Goal: Task Accomplishment & Management: Complete application form

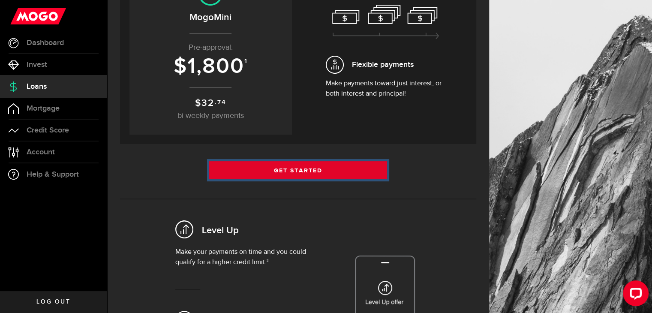
click at [324, 168] on link "Get Started" at bounding box center [298, 170] width 178 height 18
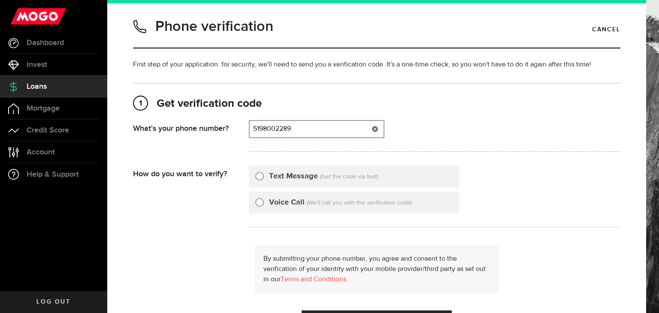
type input "5198002289"
click at [262, 177] on input "Text Message" at bounding box center [259, 175] width 9 height 9
radio input "true"
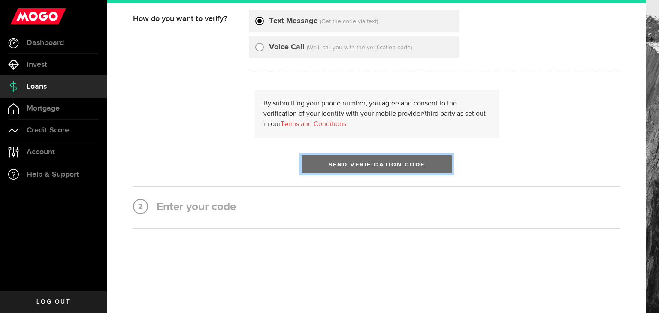
click at [372, 160] on span "submit" at bounding box center [377, 167] width 14 height 14
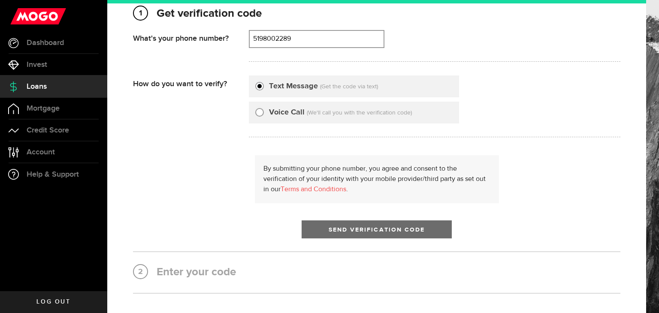
scroll to position [90, 0]
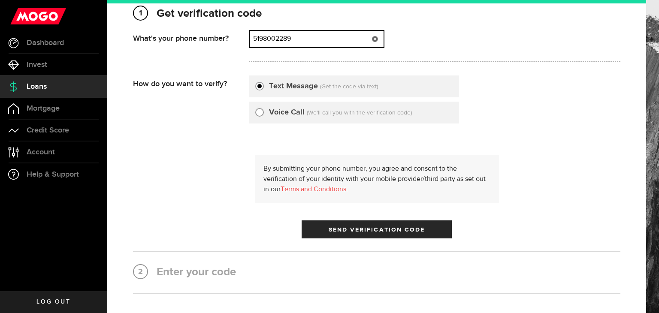
drag, startPoint x: 319, startPoint y: 38, endPoint x: 223, endPoint y: 45, distance: 96.3
click at [223, 45] on div "What's your phone number? That doesn't look like a valid phone number. Try agai…" at bounding box center [376, 48] width 487 height 37
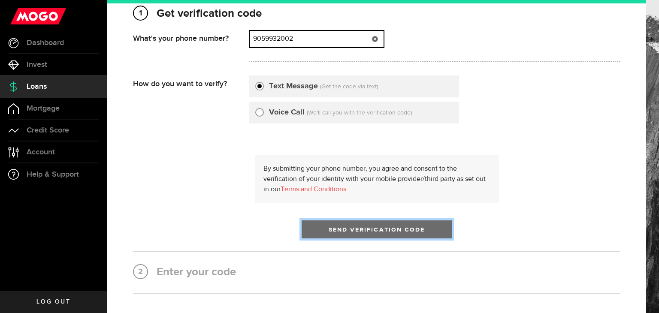
type input "9059932002"
click at [332, 227] on span "Send Verification Code" at bounding box center [377, 230] width 97 height 6
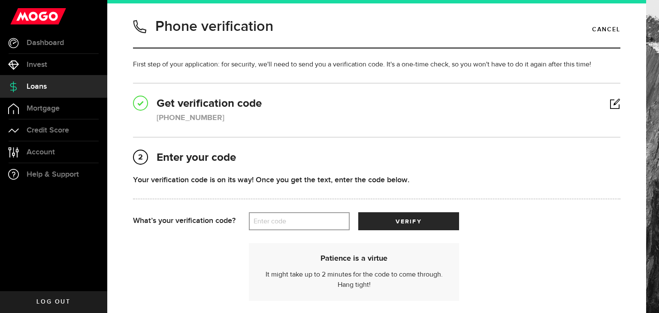
scroll to position [88, 0]
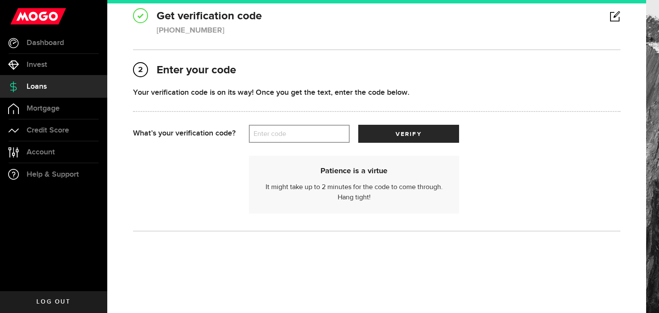
click at [278, 136] on label "Enter code" at bounding box center [299, 134] width 101 height 18
click at [278, 136] on input "Enter code" at bounding box center [299, 134] width 101 height 18
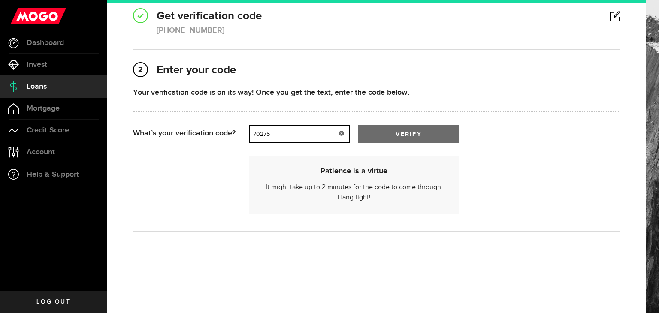
type input "70275"
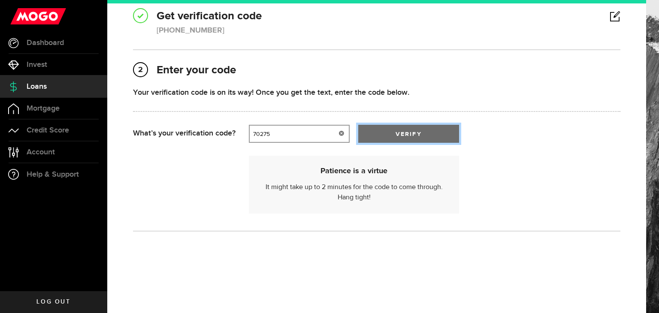
click at [422, 133] on button "verify" at bounding box center [408, 134] width 101 height 18
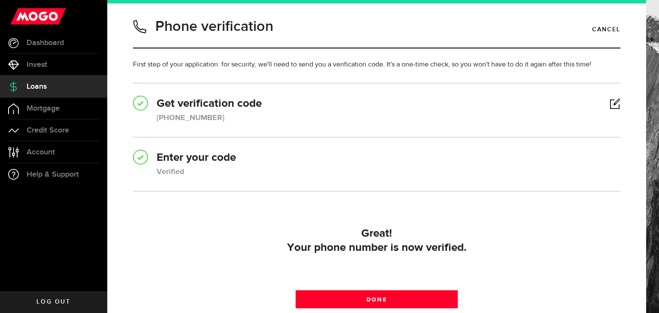
scroll to position [83, 0]
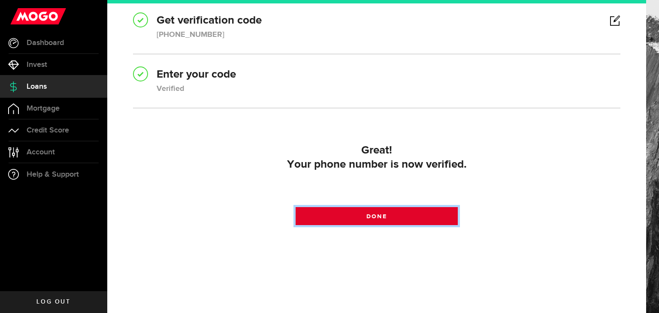
click at [378, 217] on span at bounding box center [376, 218] width 11 height 11
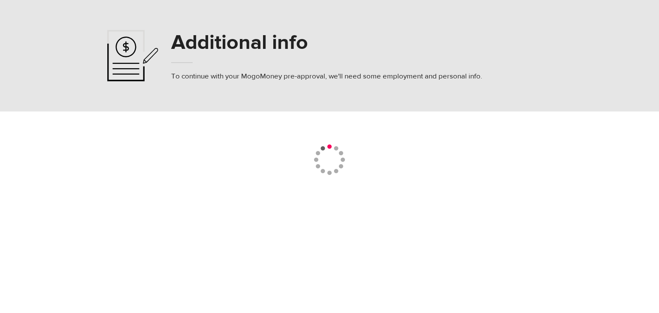
select select
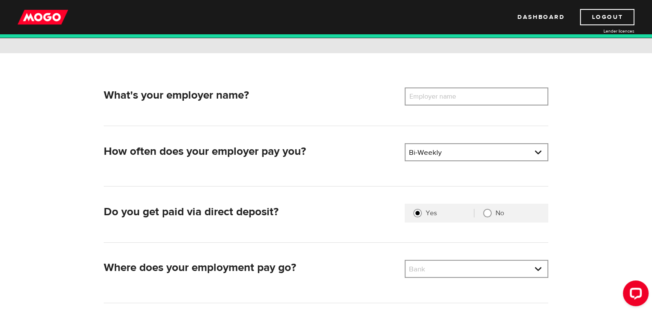
scroll to position [96, 0]
click at [435, 94] on label "Employer name" at bounding box center [439, 97] width 69 height 18
click at [435, 94] on input "Employer name" at bounding box center [477, 97] width 144 height 18
type input "Sephora"
click at [489, 205] on fieldset "Yes No" at bounding box center [477, 213] width 144 height 19
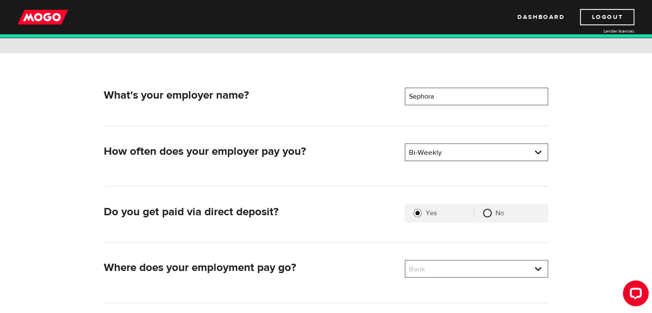
click at [485, 212] on input "No" at bounding box center [487, 213] width 9 height 9
radio input "true"
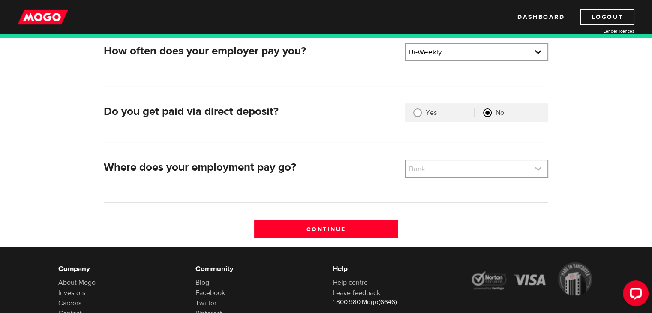
click at [447, 173] on link at bounding box center [477, 168] width 142 height 16
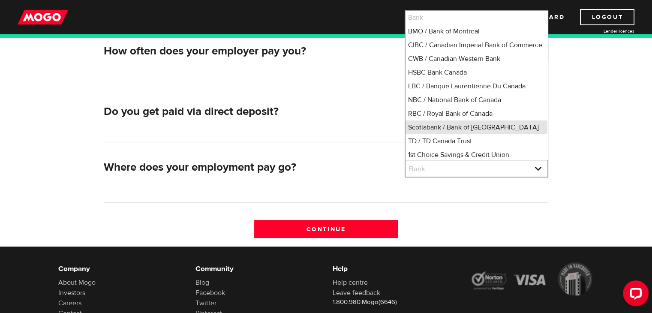
click at [471, 134] on li "Scotiabank / Bank of [GEOGRAPHIC_DATA]" at bounding box center [477, 128] width 142 height 14
select select "2"
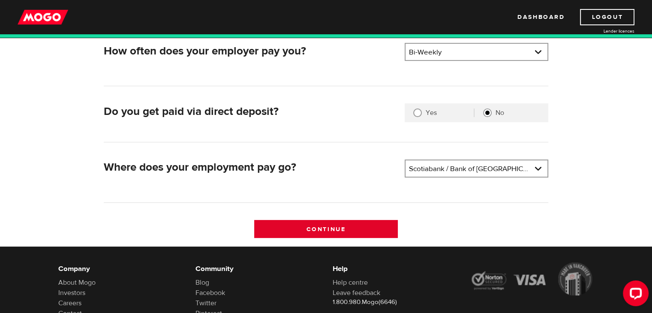
click at [361, 231] on input "Continue" at bounding box center [326, 229] width 144 height 18
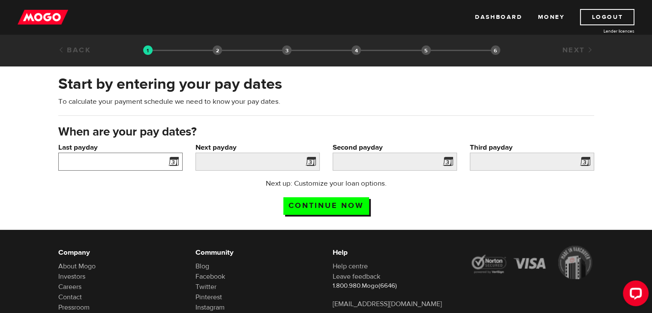
click at [141, 162] on input "Last payday" at bounding box center [120, 162] width 124 height 18
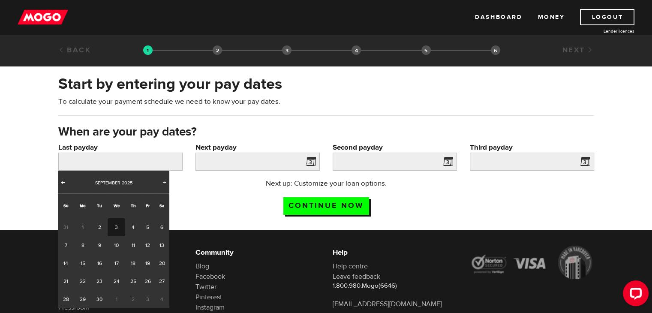
click at [65, 184] on span "Prev" at bounding box center [63, 182] width 7 height 7
click at [148, 298] on link "29" at bounding box center [148, 299] width 13 height 18
type input "2025/08/29"
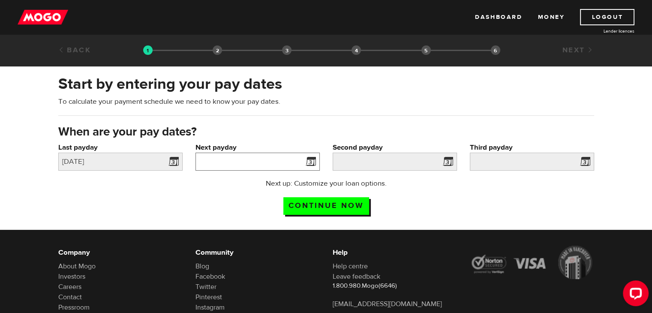
click at [258, 166] on input "Next payday" at bounding box center [258, 162] width 124 height 18
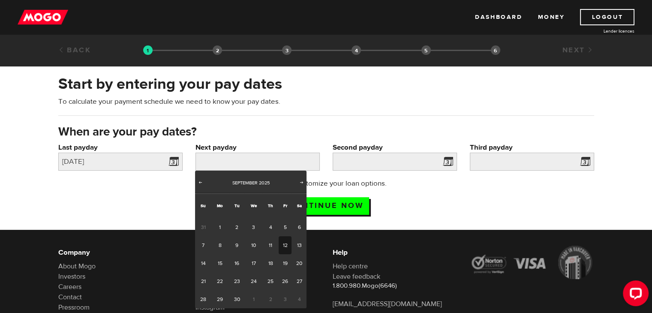
click at [287, 242] on link "12" at bounding box center [285, 245] width 13 height 18
type input "2025/09/12"
type input "2025/9/26"
type input "2025/10/10"
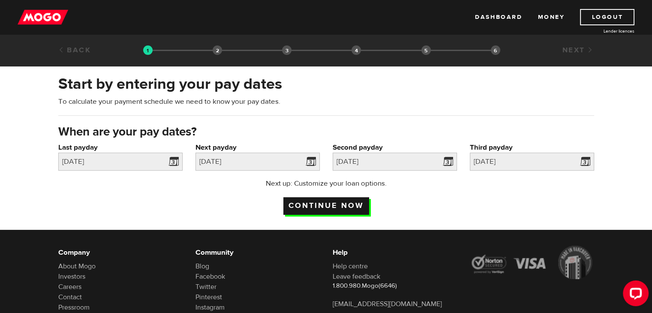
click at [341, 204] on input "Continue now" at bounding box center [327, 206] width 86 height 18
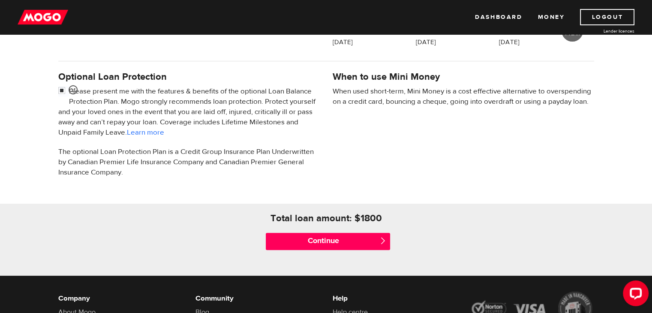
scroll to position [259, 0]
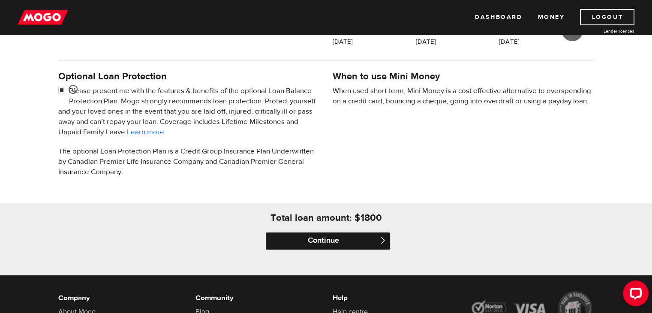
click at [312, 244] on input "Continue" at bounding box center [328, 241] width 124 height 17
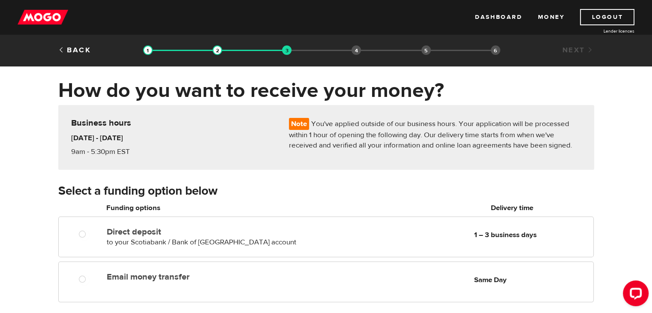
scroll to position [122, 0]
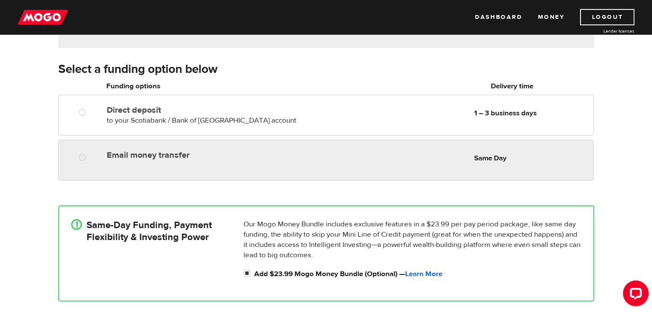
radio input "true"
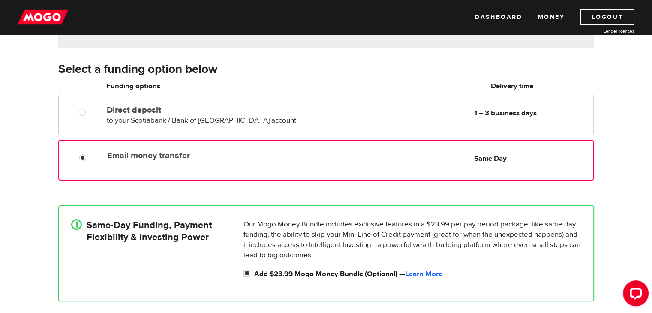
click at [264, 150] on div "Email money transfer Delivery in Same Day" at bounding box center [206, 154] width 204 height 14
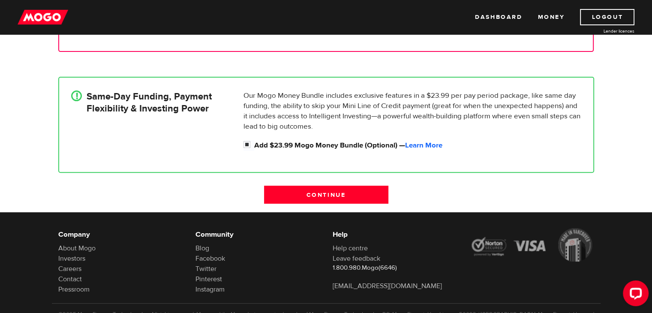
scroll to position [251, 0]
drag, startPoint x: 244, startPoint y: 145, endPoint x: 426, endPoint y: 114, distance: 184.6
click at [426, 114] on div "Our Mogo Money Bundle includes exclusive features in a $23.99 per pay period pa…" at bounding box center [412, 121] width 345 height 60
click at [245, 146] on input "Add $23.99 Mogo Money Bundle (Optional) — Learn More" at bounding box center [249, 145] width 11 height 11
checkbox input "false"
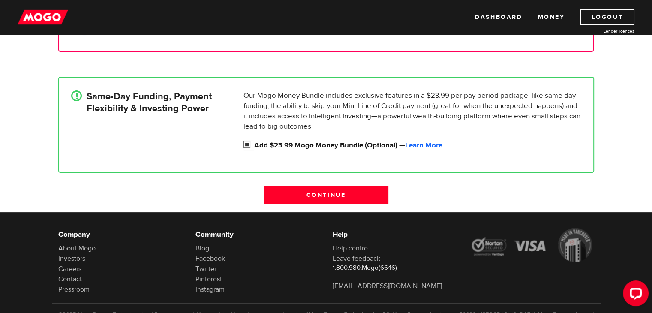
radio input "false"
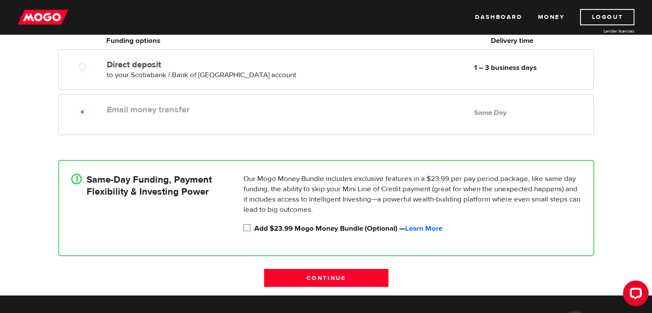
scroll to position [218, 0]
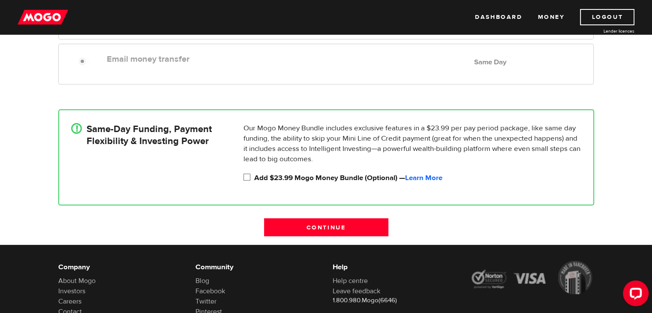
click at [246, 178] on input "Add $23.99 Mogo Money Bundle (Optional) — Learn More" at bounding box center [249, 178] width 11 height 11
checkbox input "true"
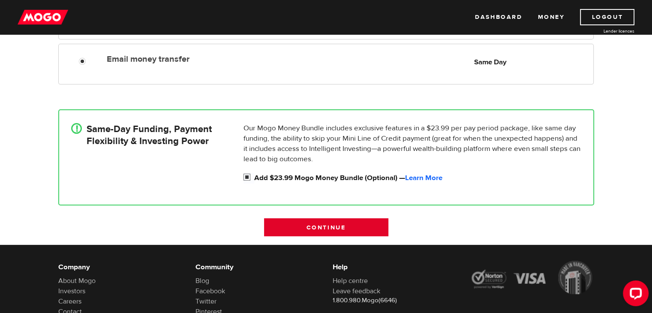
click at [321, 222] on input "Continue" at bounding box center [326, 227] width 124 height 18
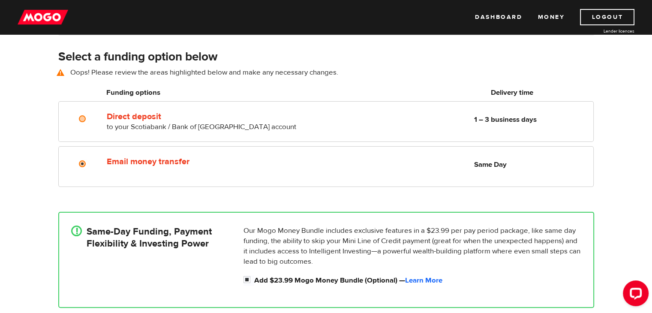
scroll to position [120, 0]
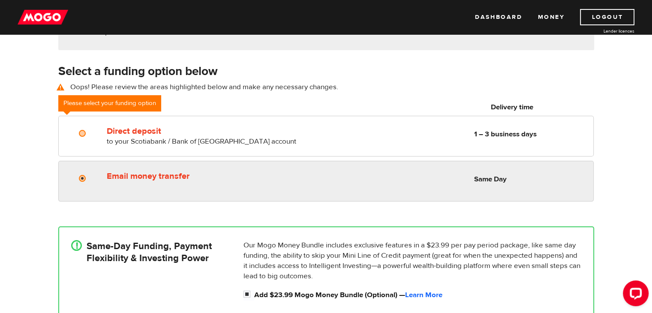
radio input "true"
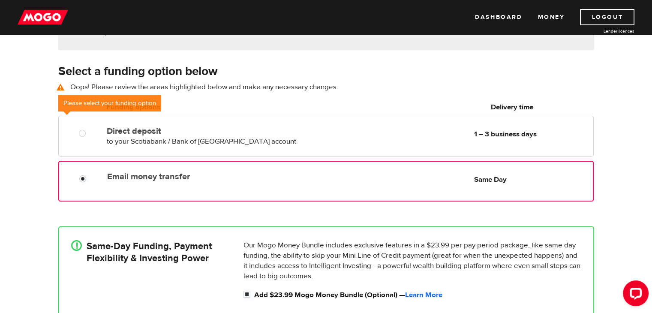
click at [176, 166] on div "Email money transfer Delivery in Same Day Same Day" at bounding box center [325, 181] width 535 height 41
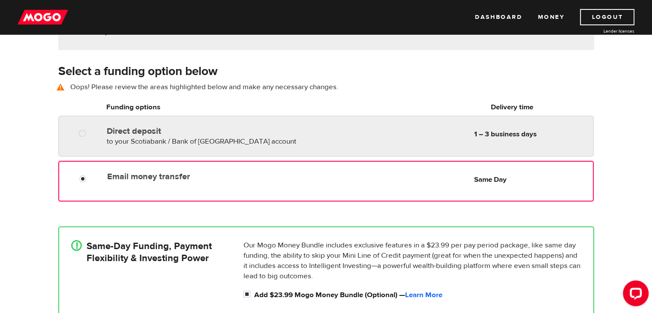
radio input "true"
click at [231, 138] on span "to your Scotiabank / Bank of Nova Scotia account" at bounding box center [202, 141] width 190 height 9
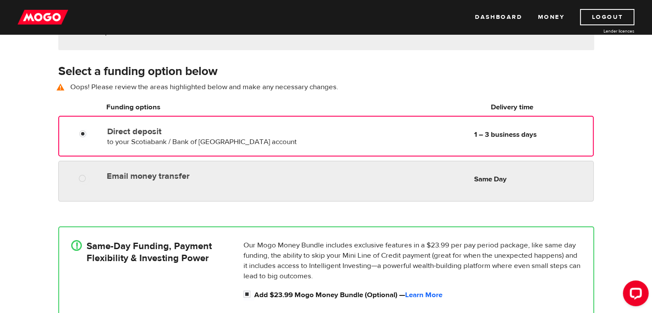
radio input "true"
click at [210, 180] on label "Email money transfer" at bounding box center [205, 176] width 197 height 10
click at [90, 180] on input "Email money transfer" at bounding box center [84, 179] width 11 height 11
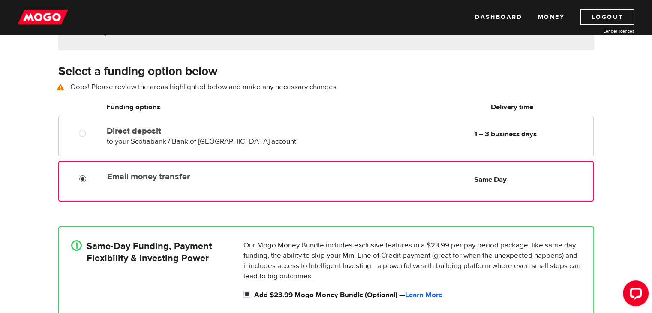
scroll to position [306, 0]
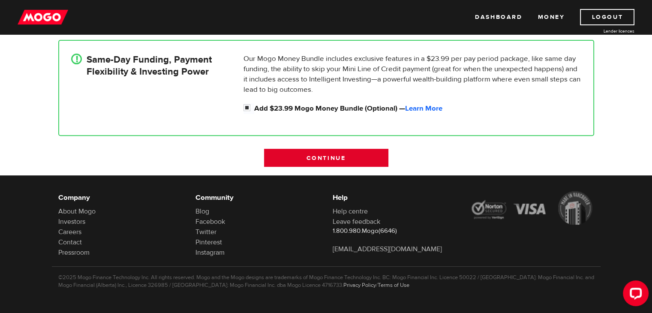
click at [310, 153] on input "Continue" at bounding box center [326, 158] width 124 height 18
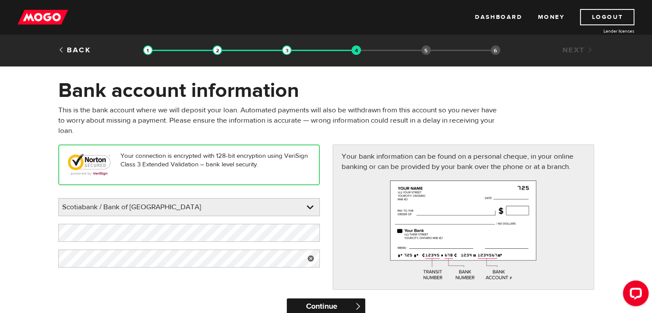
click at [353, 304] on input "Continue" at bounding box center [326, 307] width 79 height 17
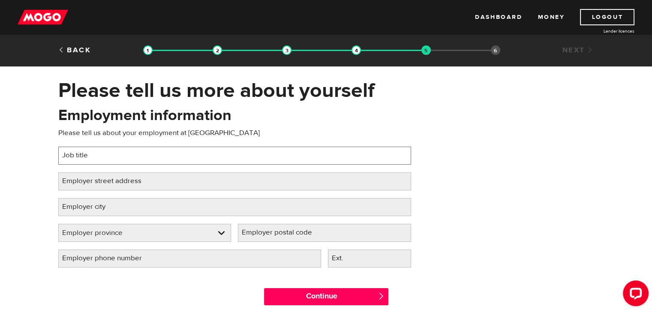
click at [208, 157] on input "Job title" at bounding box center [234, 156] width 353 height 18
type input "Makeup artist"
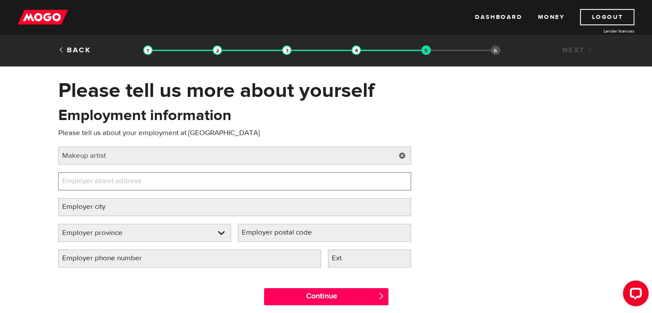
click at [186, 182] on input "Employer street address" at bounding box center [234, 181] width 353 height 18
type input "3100 Howard Ave"
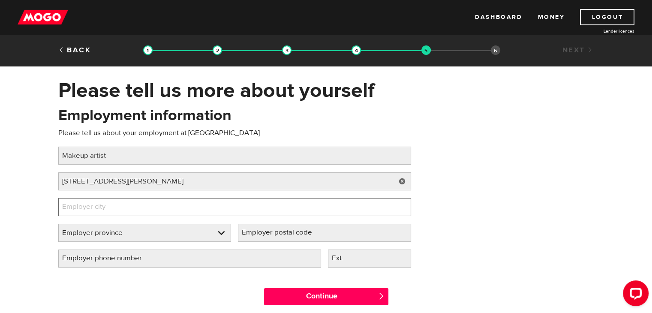
click at [165, 210] on input "Employer city" at bounding box center [234, 207] width 353 height 18
type input "WIndsor"
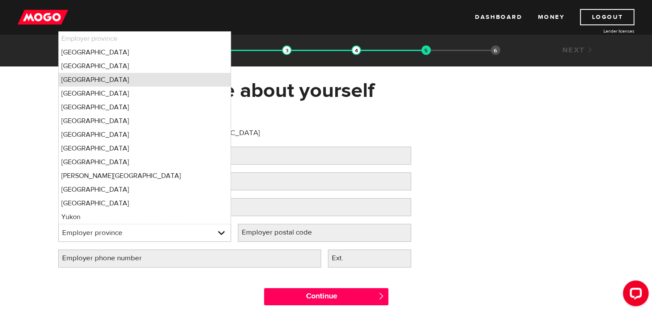
click at [132, 76] on li "Ontario" at bounding box center [145, 80] width 172 height 14
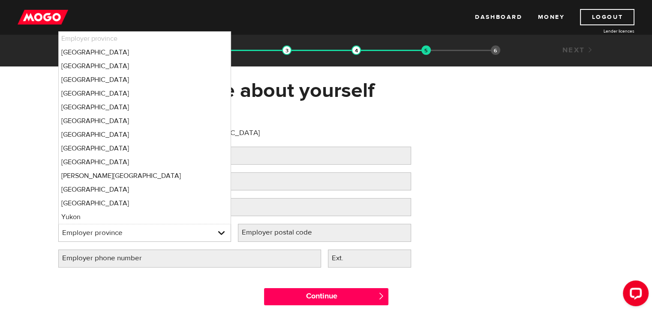
select select "ON"
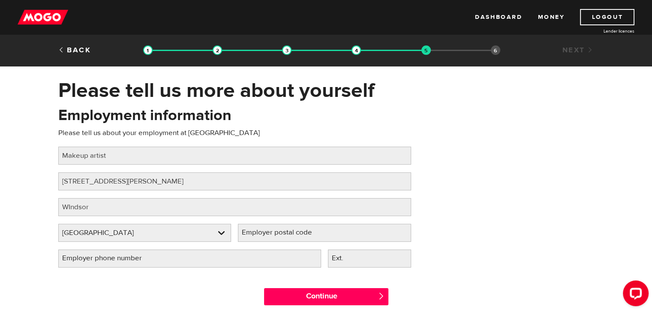
click at [295, 236] on label "Employer postal code" at bounding box center [284, 233] width 92 height 18
click at [295, 236] on input "Employer postal code" at bounding box center [324, 233] width 173 height 18
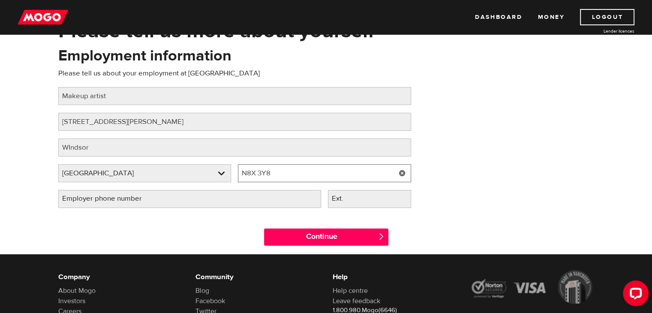
scroll to position [62, 0]
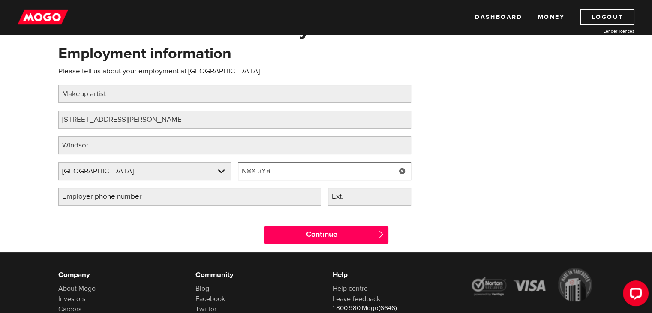
type input "N8X 3Y8"
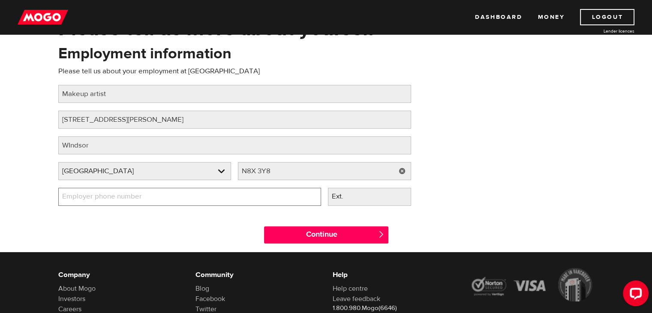
click at [236, 199] on input "Employer phone number" at bounding box center [189, 197] width 263 height 18
type input "(519) 966-3100"
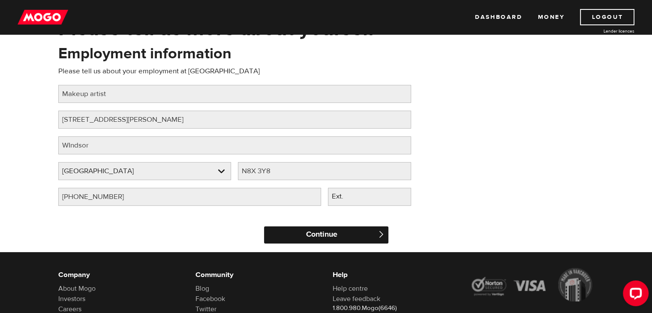
click at [323, 232] on input "Continue" at bounding box center [326, 235] width 124 height 17
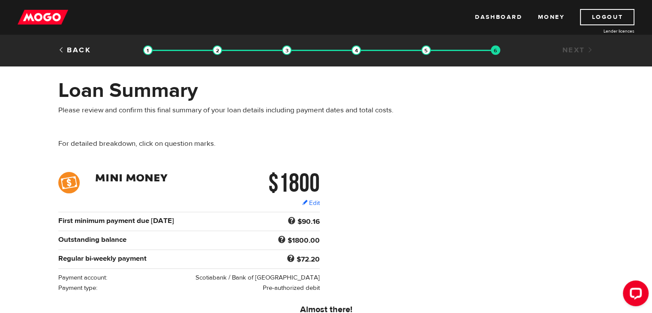
scroll to position [160, 0]
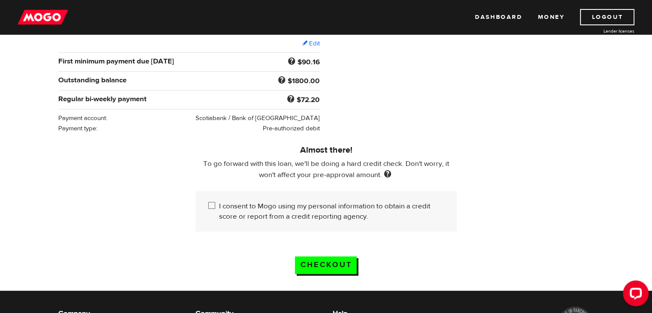
click at [211, 208] on input "I consent to Mogo using my personal information to obtain a credit score or rep…" at bounding box center [213, 206] width 11 height 11
checkbox input "true"
click at [349, 263] on input "Checkout" at bounding box center [326, 266] width 62 height 18
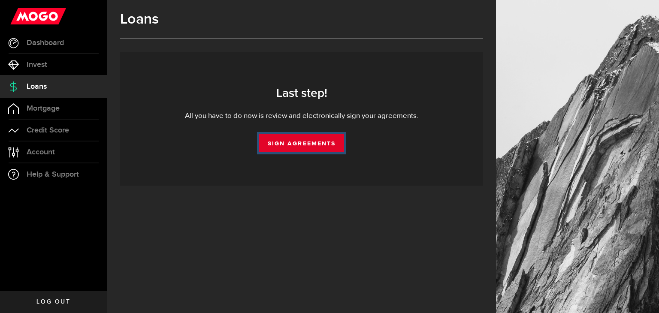
click at [329, 146] on link "Sign Agreements" at bounding box center [301, 143] width 85 height 18
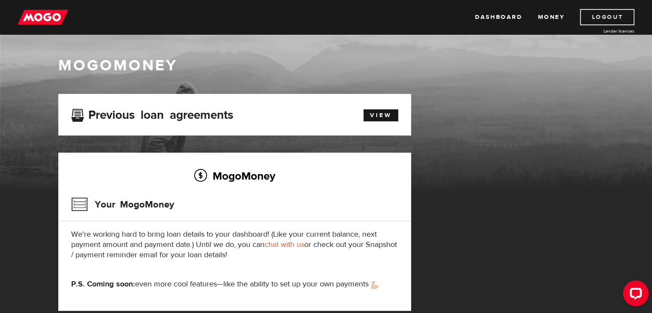
click at [607, 14] on link "Logout" at bounding box center [607, 17] width 54 height 16
